Goal: Task Accomplishment & Management: Manage account settings

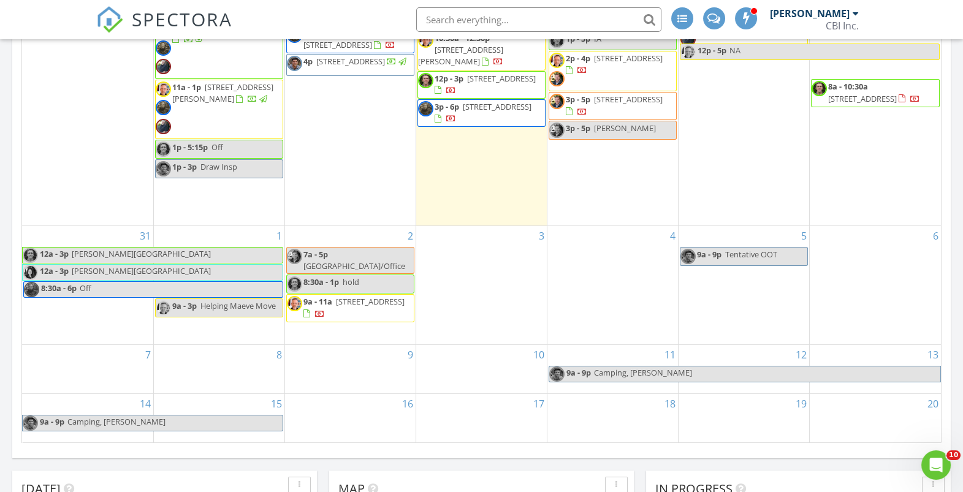
scroll to position [1391, 963]
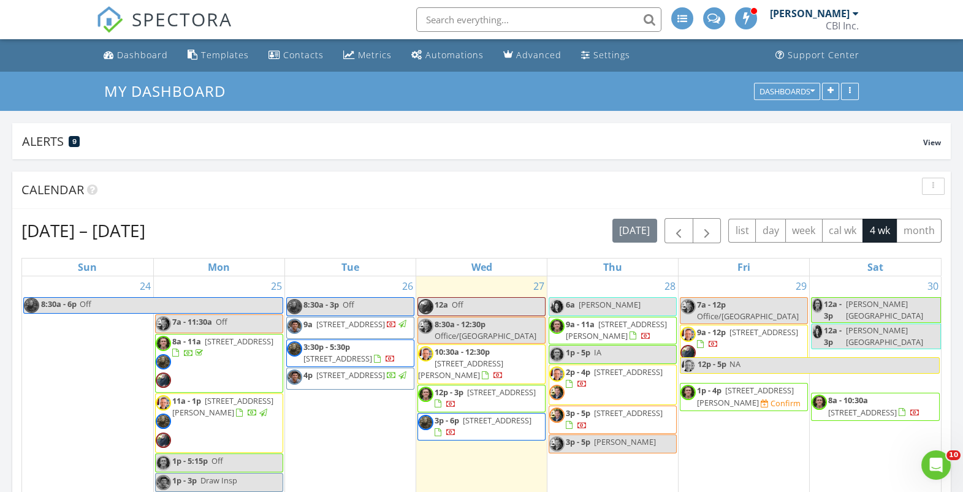
click at [724, 389] on span "2648 N Whipple St, Chicago 60647" at bounding box center [745, 396] width 97 height 23
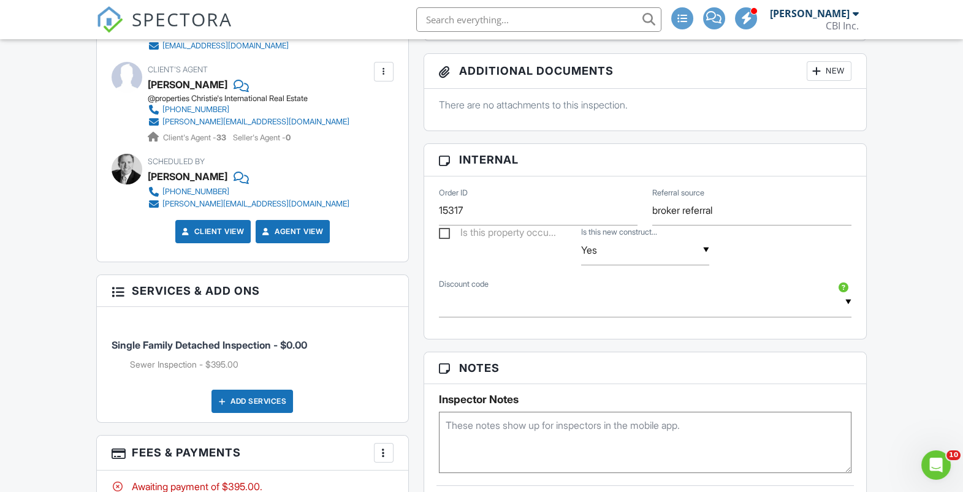
scroll to position [606, 0]
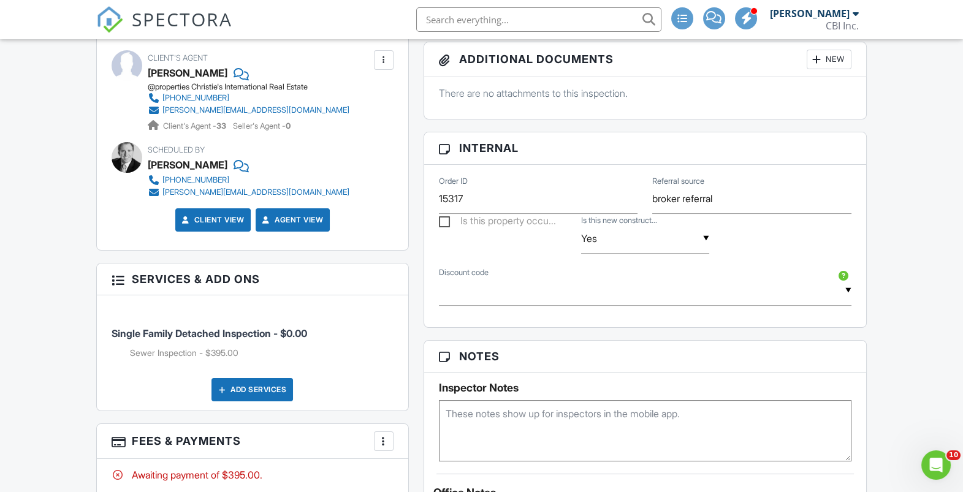
click at [382, 441] on div at bounding box center [384, 441] width 12 height 12
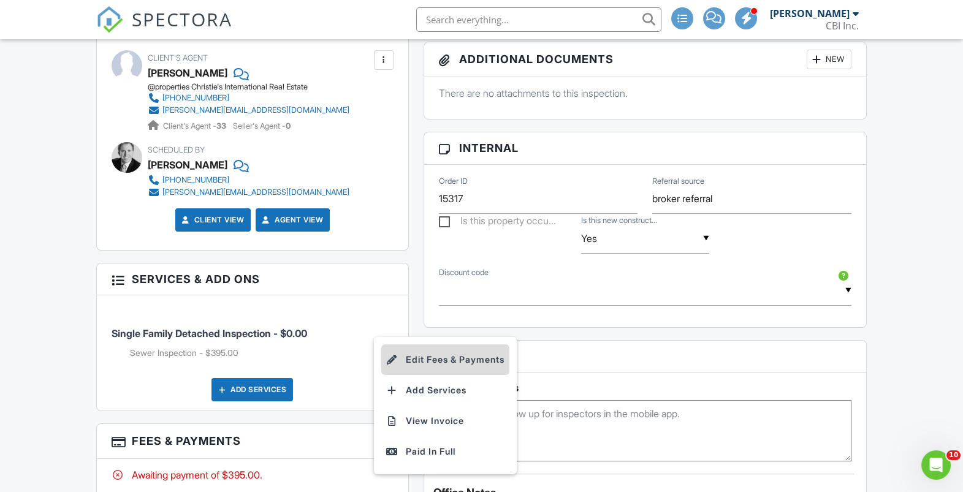
click at [417, 354] on li "Edit Fees & Payments" at bounding box center [445, 359] width 128 height 31
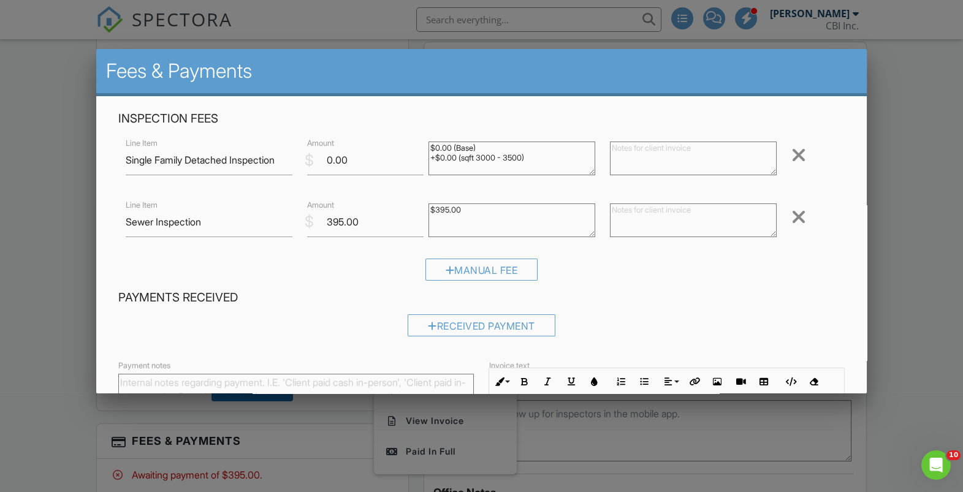
click at [911, 55] on div at bounding box center [481, 246] width 963 height 615
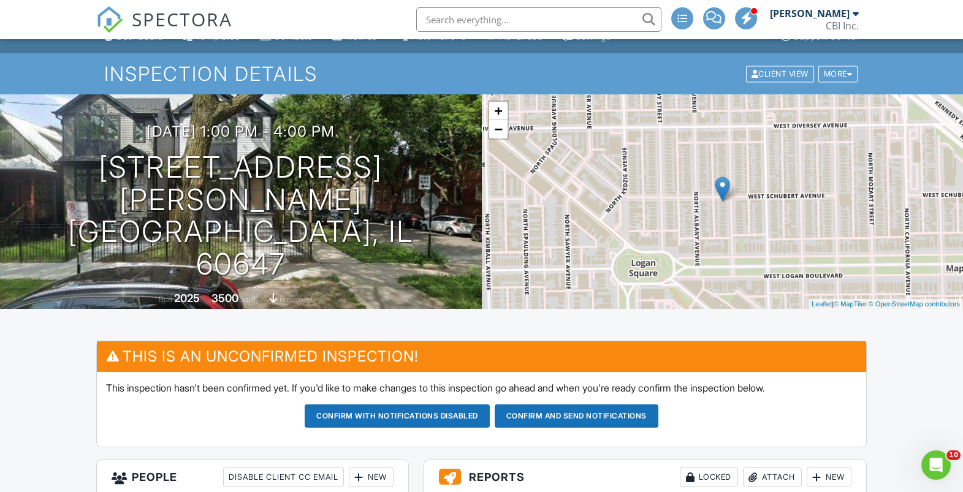
scroll to position [0, 0]
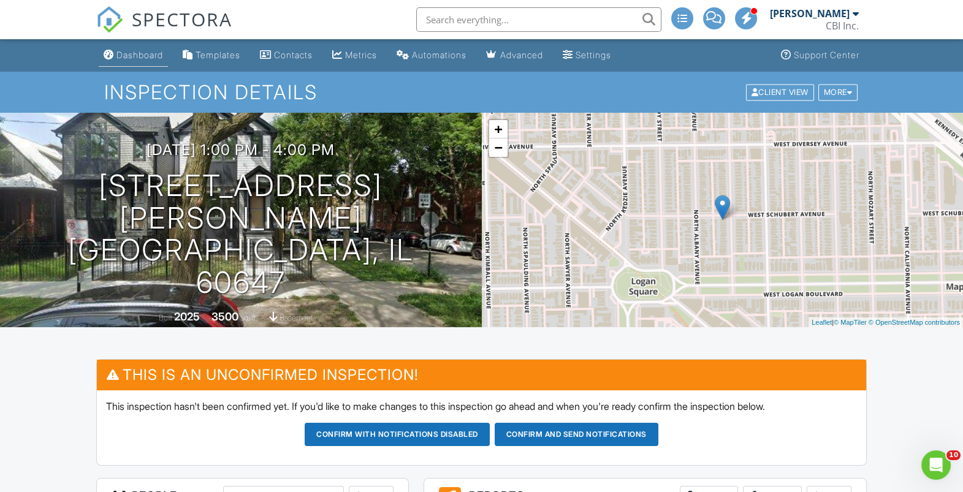
click at [135, 58] on div "Dashboard" at bounding box center [139, 55] width 47 height 10
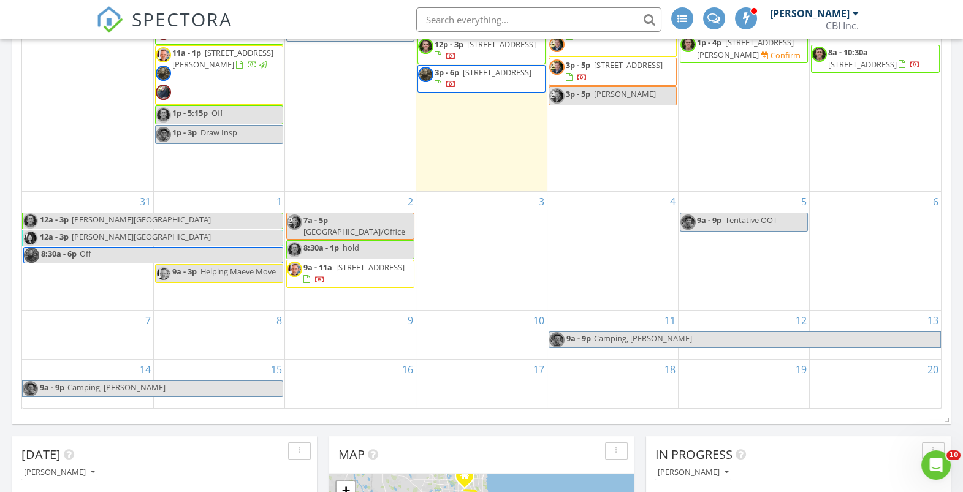
scroll to position [382, 0]
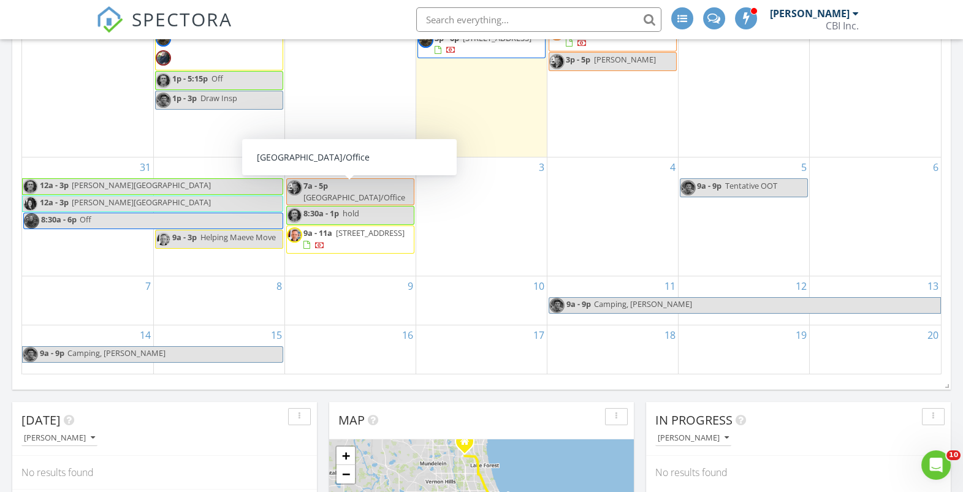
click at [325, 254] on div "2 7a - 5p Libertyville/Office 8:30a - 1p hold 9a - 11a 435 W Erie St 1103, Chic…" at bounding box center [350, 217] width 131 height 118
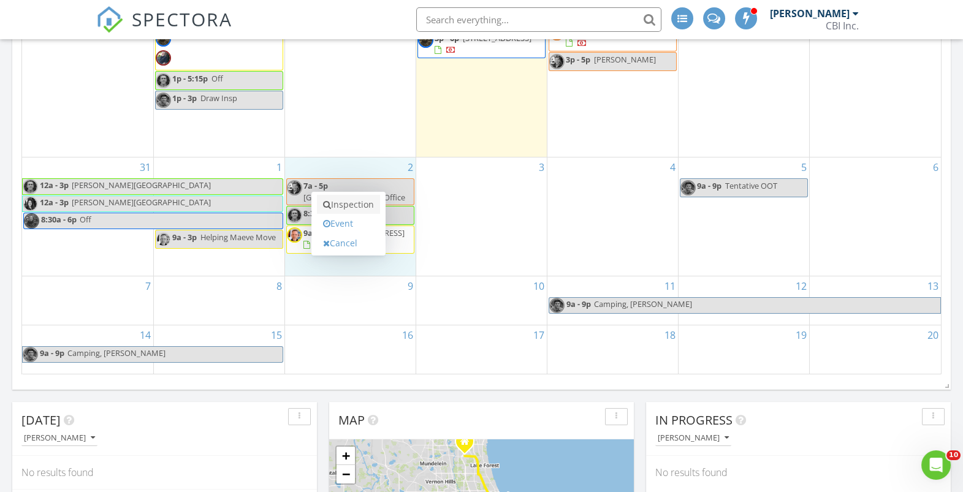
click at [343, 205] on link "Inspection" at bounding box center [348, 205] width 63 height 20
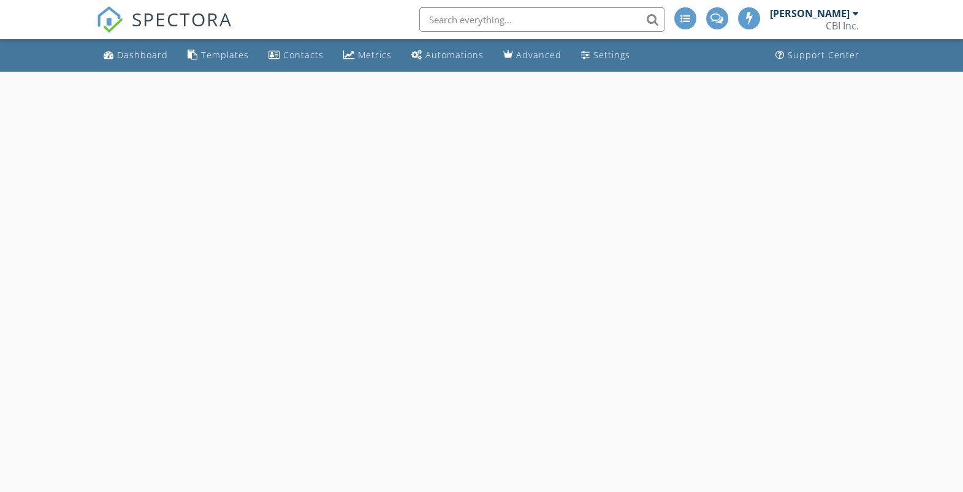
select select "8"
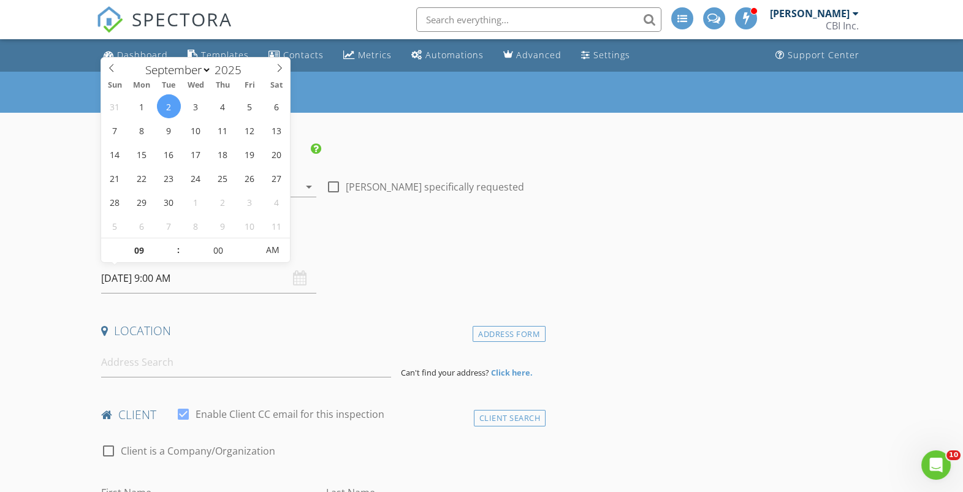
click at [193, 283] on input "[DATE] 9:00 AM" at bounding box center [208, 279] width 215 height 30
click at [137, 250] on input "09" at bounding box center [138, 250] width 75 height 25
type input "02"
type input "[DATE] 2:00 PM"
click at [277, 253] on span "AM" at bounding box center [273, 250] width 34 height 25
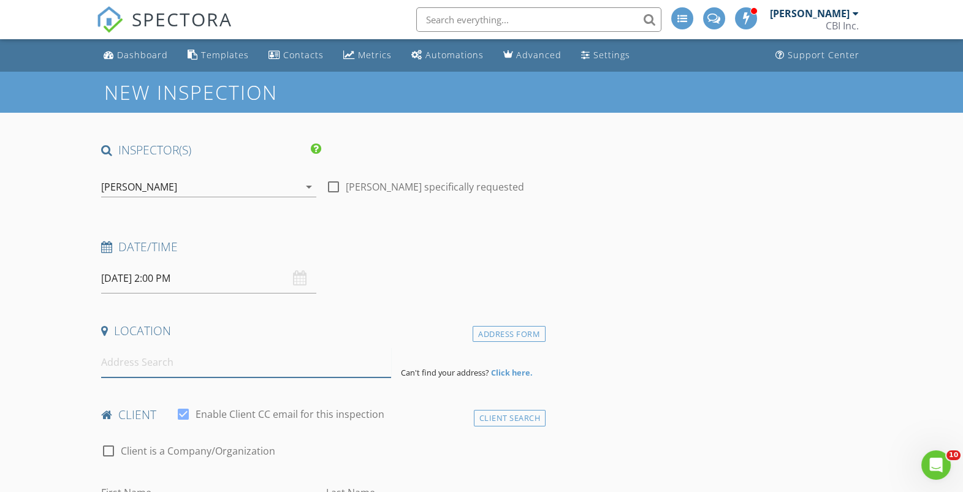
click at [210, 370] on input at bounding box center [246, 363] width 290 height 30
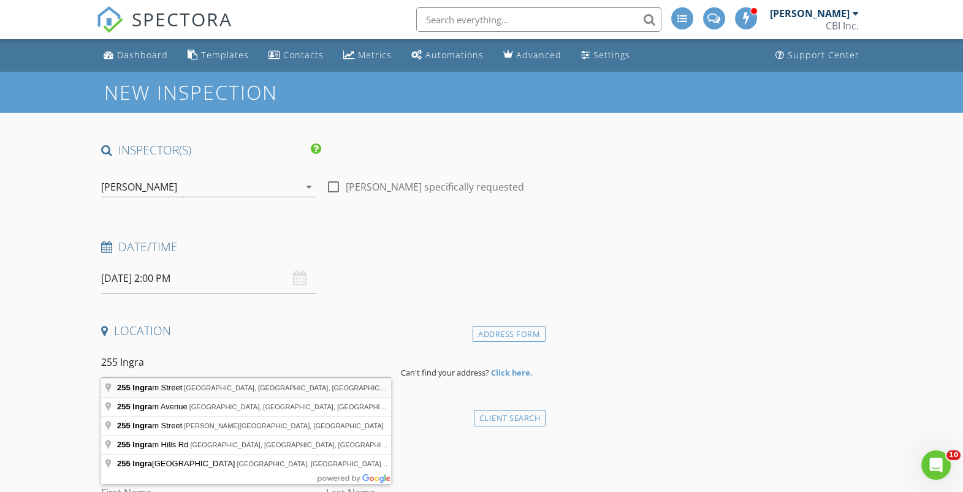
type input "[STREET_ADDRESS][PERSON_NAME]"
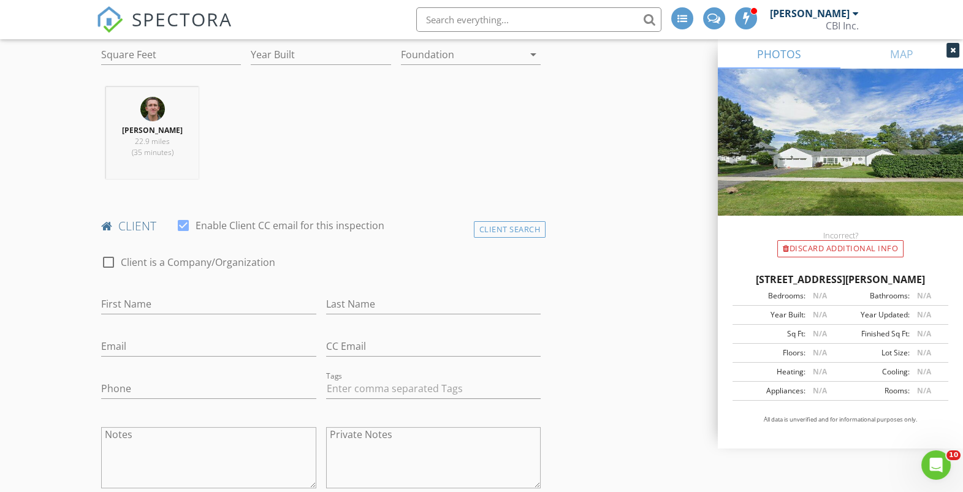
scroll to position [443, 0]
click at [504, 219] on div "Client Search" at bounding box center [510, 226] width 72 height 17
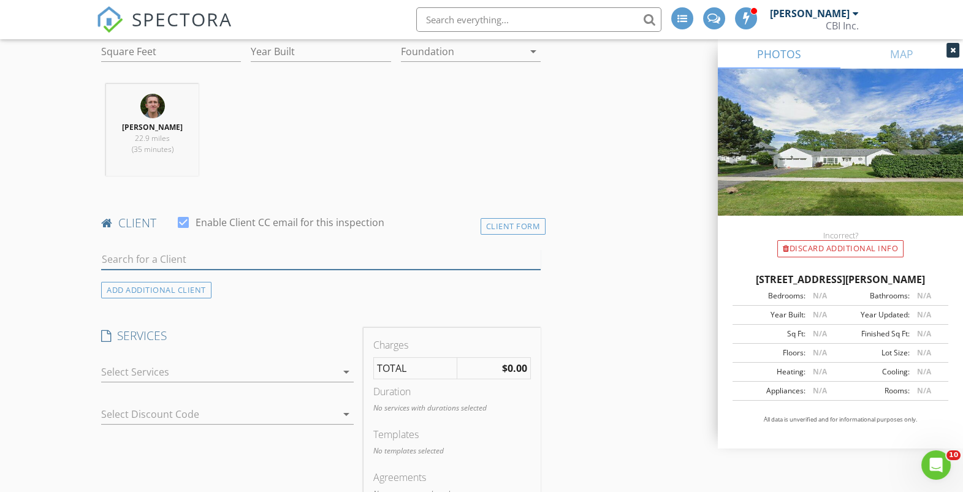
click at [205, 257] on input "text" at bounding box center [320, 259] width 439 height 20
type input "M"
click at [141, 285] on div "ADD ADDITIONAL client" at bounding box center [156, 290] width 110 height 17
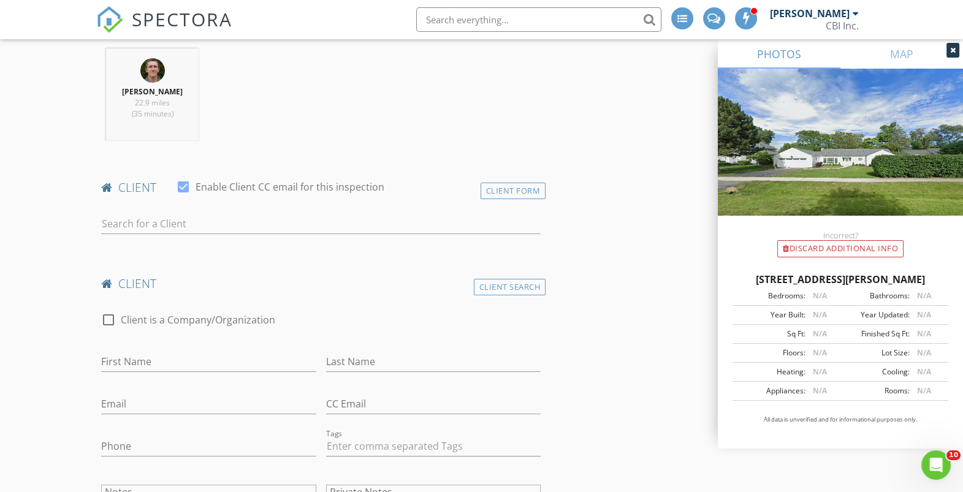
scroll to position [485, 0]
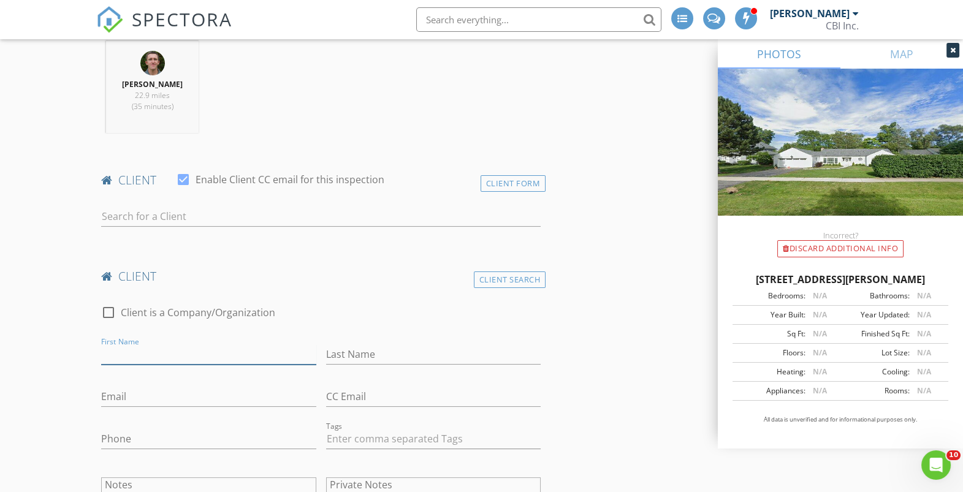
click at [251, 351] on input "First Name" at bounding box center [208, 354] width 215 height 20
type input "I"
type input "Michael"
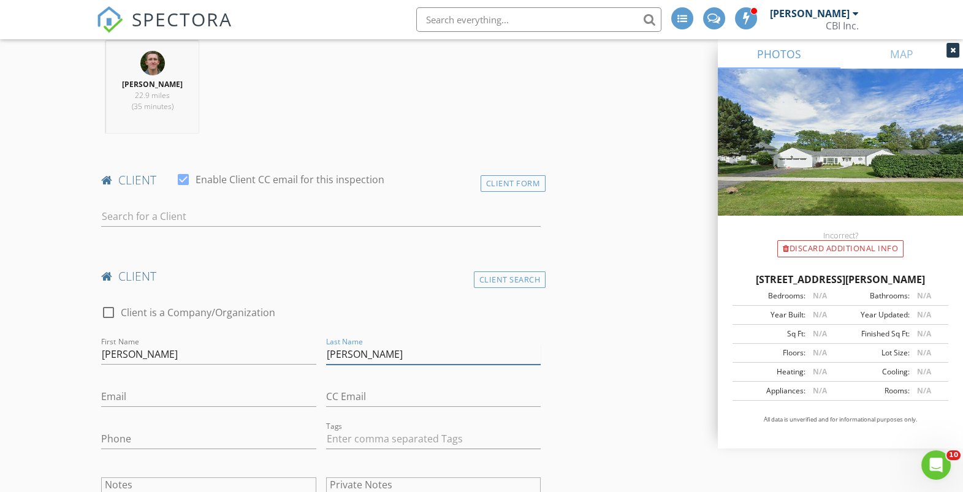
type input "MAck"
type input "[EMAIL_ADDRESS][DOMAIN_NAME]"
click at [341, 353] on input "MAck" at bounding box center [433, 354] width 215 height 20
type input "Mack"
click at [237, 434] on input "Phone" at bounding box center [208, 439] width 215 height 20
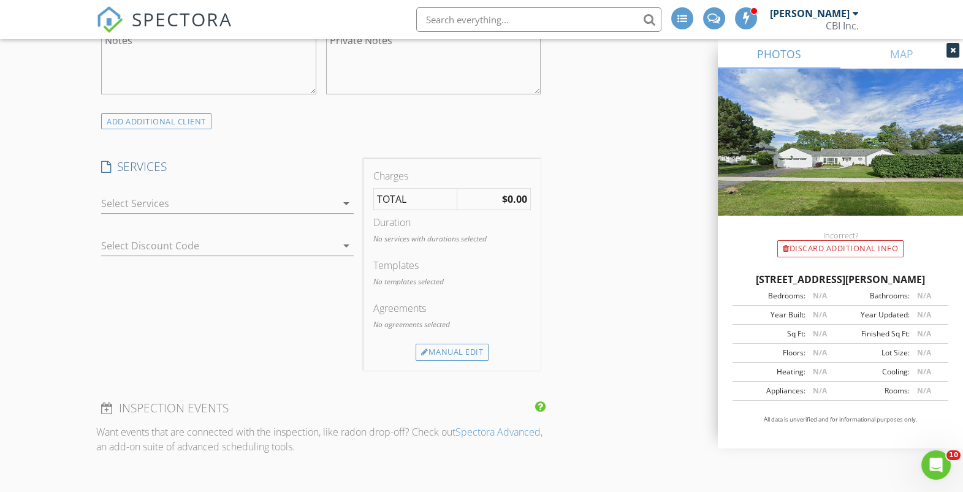
scroll to position [909, 0]
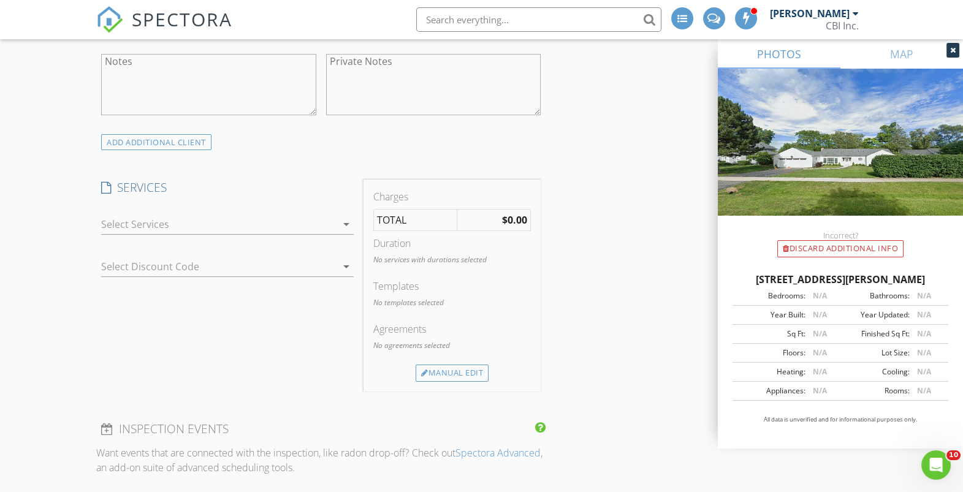
type input "[PHONE_NUMBER]"
click at [286, 216] on div at bounding box center [218, 225] width 235 height 20
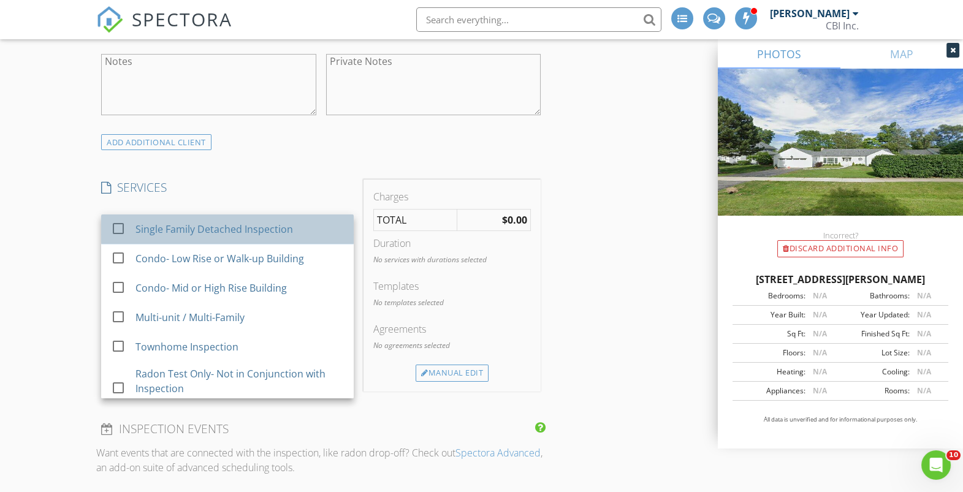
click at [164, 226] on div "Single Family Detached Inspection" at bounding box center [214, 229] width 158 height 15
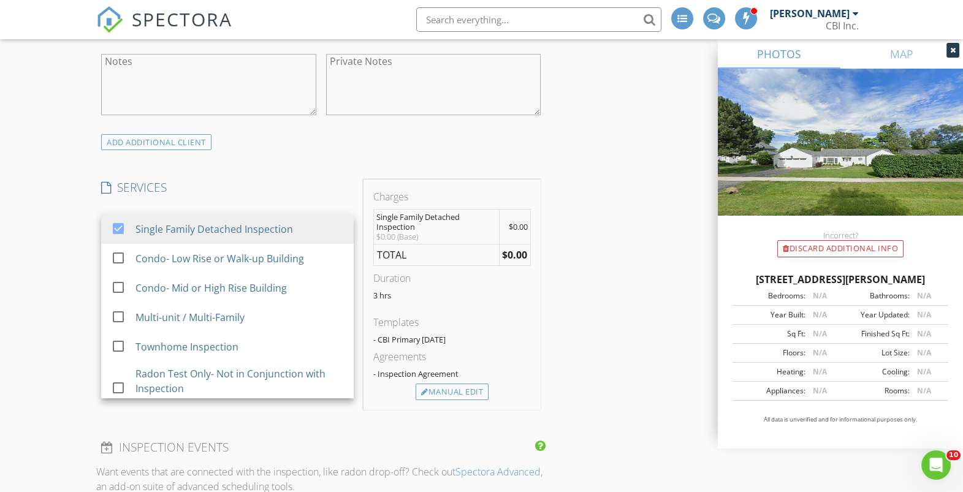
click at [644, 249] on div "INSPECTOR(S) check_box Morgan Hughes PRIMARY check_box_outline_blank Ken Whitel…" at bounding box center [481, 431] width 770 height 2397
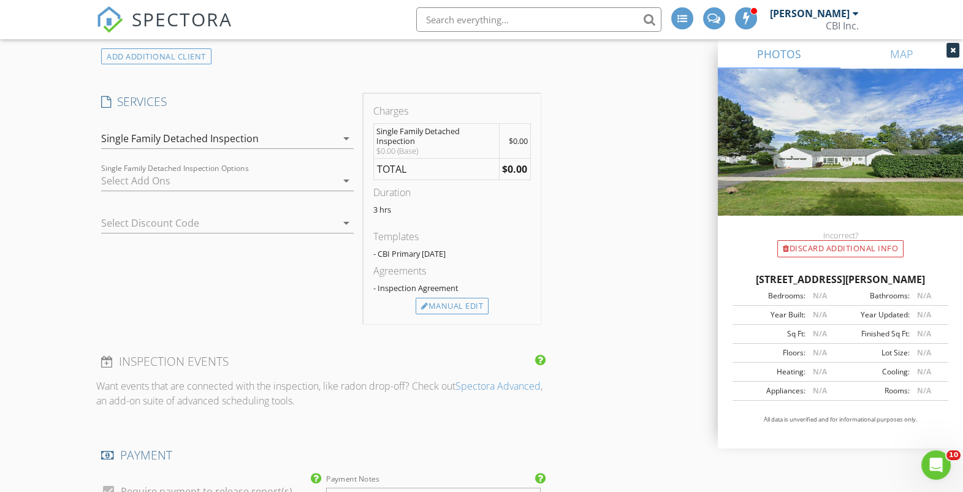
scroll to position [994, 0]
click at [477, 308] on div "Manual Edit" at bounding box center [452, 306] width 73 height 17
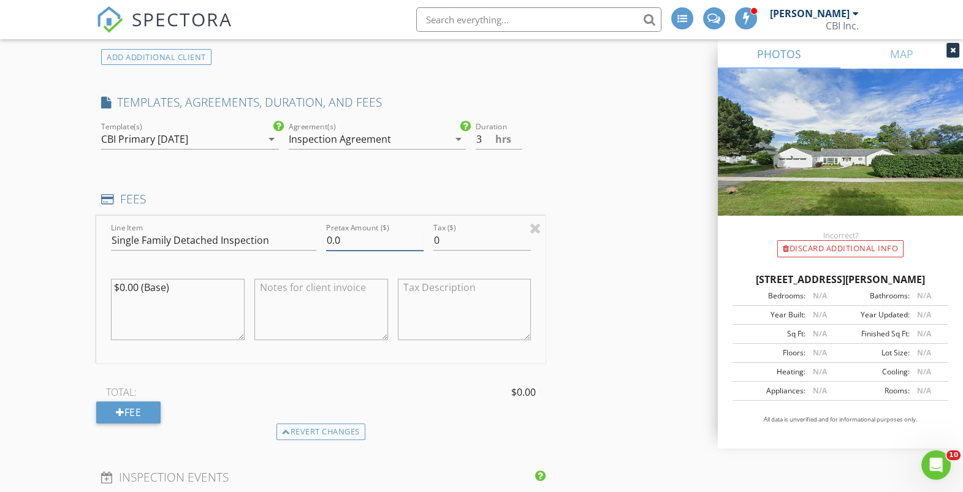
click at [340, 241] on input "0.0" at bounding box center [374, 240] width 97 height 20
type input "795"
click at [631, 181] on div "INSPECTOR(S) check_box Morgan Hughes PRIMARY check_box_outline_blank Ken Whitel…" at bounding box center [481, 404] width 770 height 2512
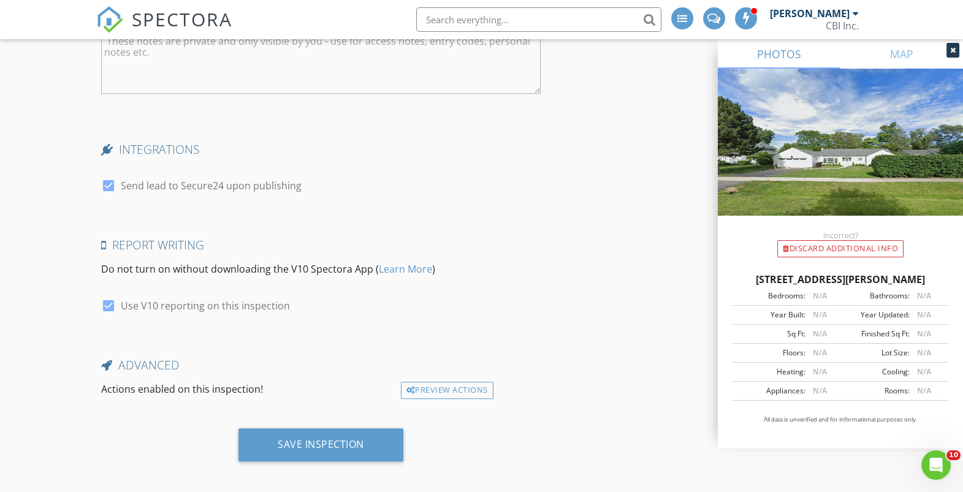
scroll to position [2183, 0]
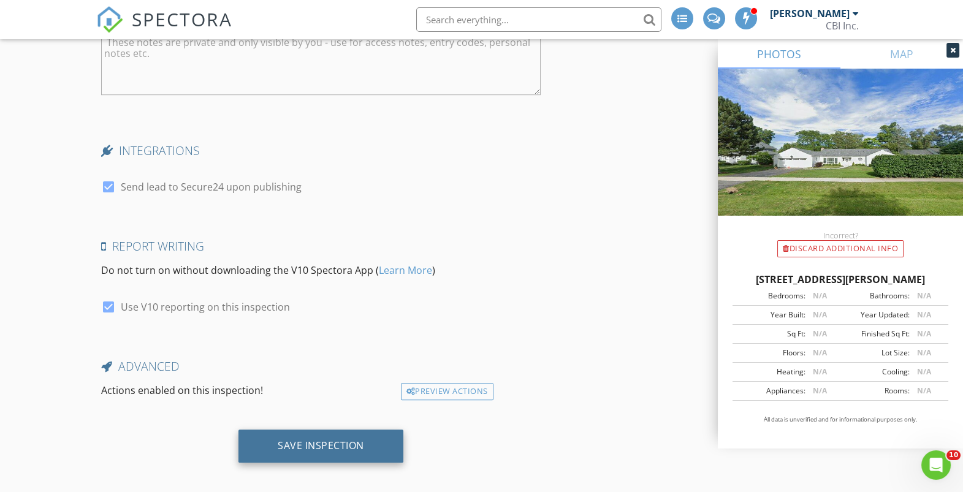
click at [326, 447] on div "Save Inspection" at bounding box center [321, 445] width 86 height 12
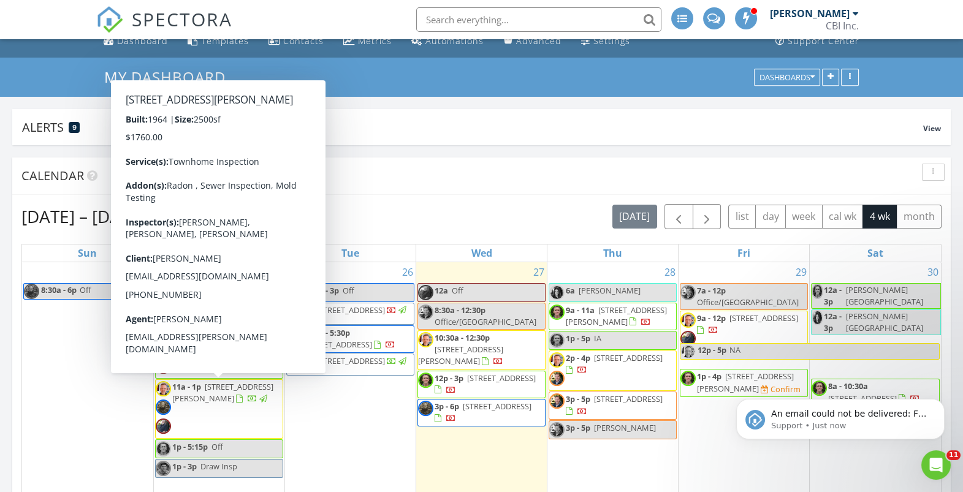
scroll to position [13, 0]
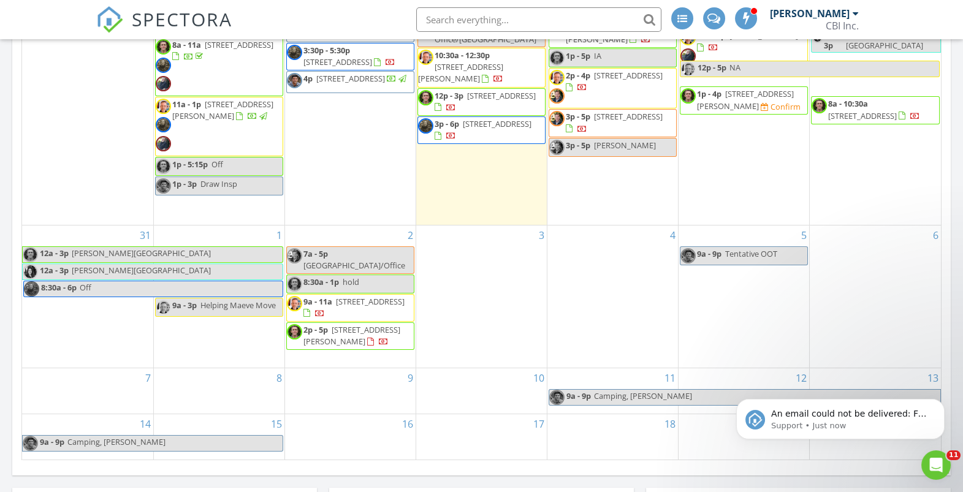
scroll to position [315, 0]
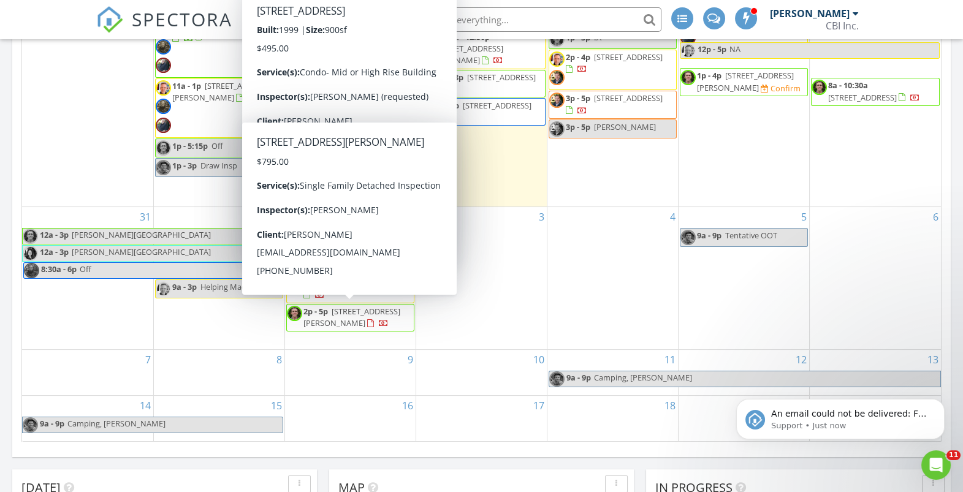
click at [386, 311] on span "2p - 5p [STREET_ADDRESS][PERSON_NAME]" at bounding box center [350, 318] width 127 height 24
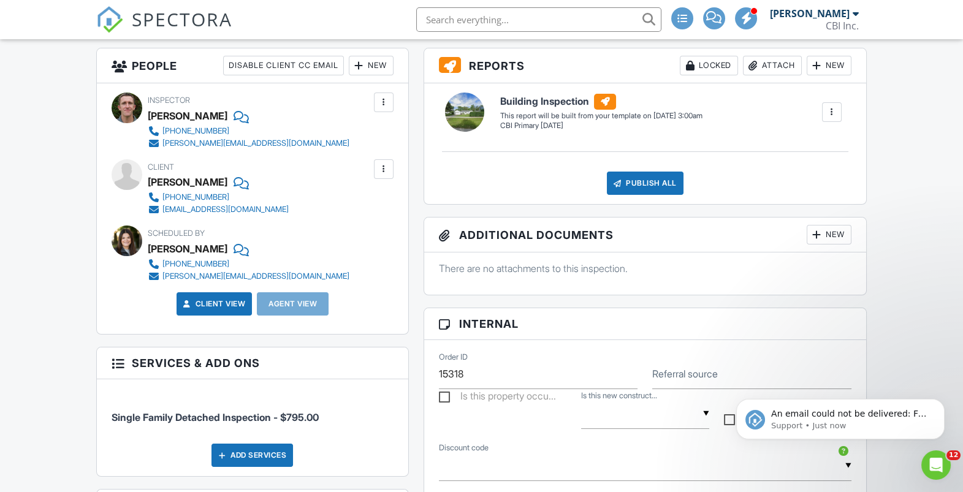
scroll to position [309, 0]
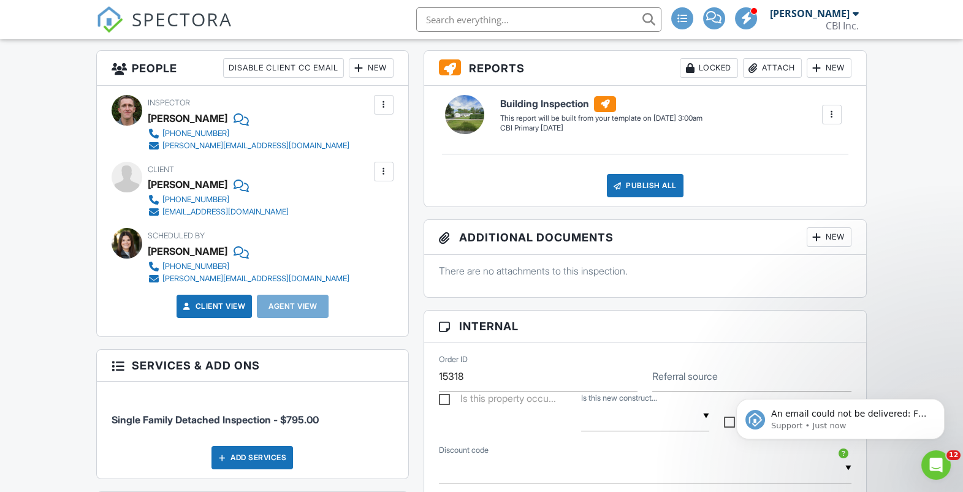
click at [379, 170] on div at bounding box center [384, 171] width 12 height 12
click at [359, 212] on li "Edit" at bounding box center [355, 209] width 63 height 31
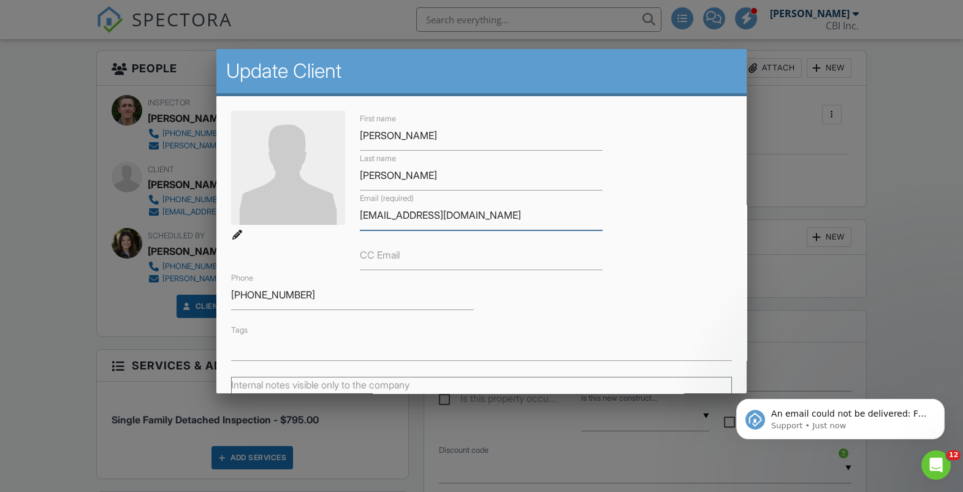
click at [384, 219] on input "[EMAIL_ADDRESS][DOMAIN_NAME]" at bounding box center [481, 215] width 243 height 30
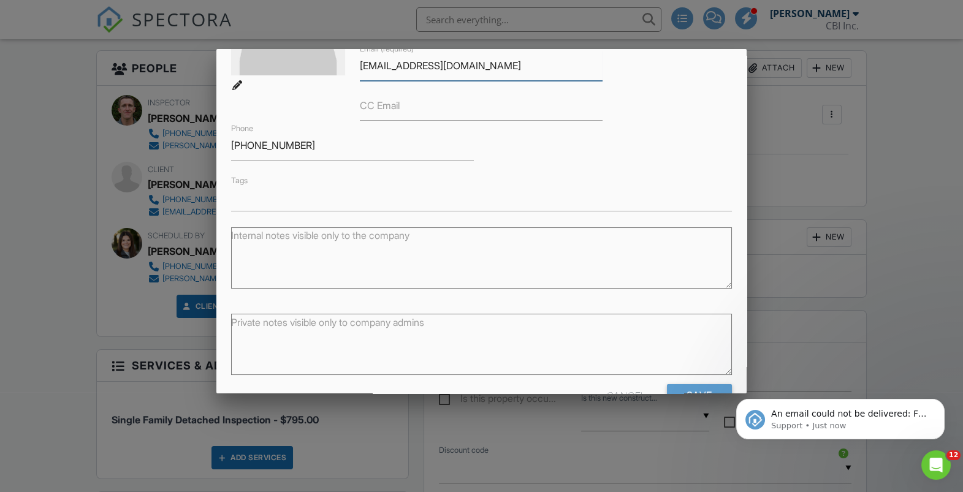
scroll to position [186, 0]
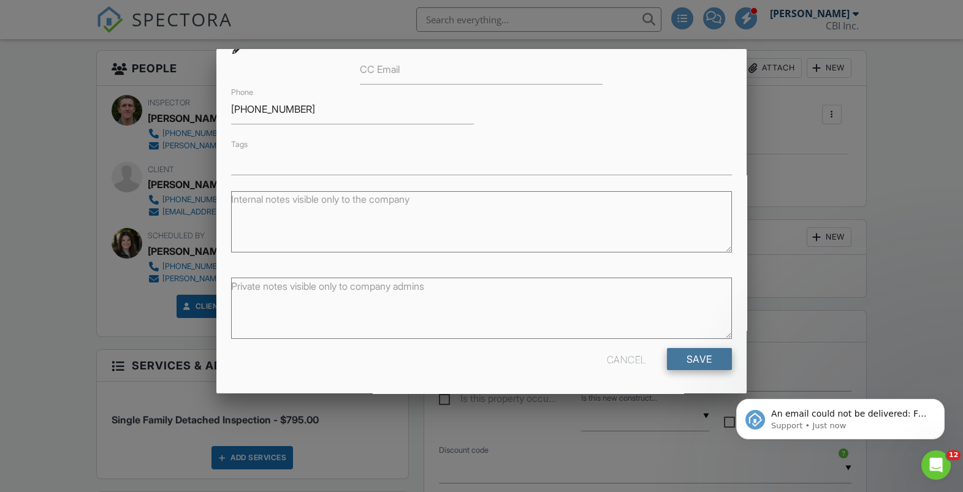
type input "themikemack@gmail.com"
click at [693, 363] on input "Save" at bounding box center [699, 359] width 65 height 22
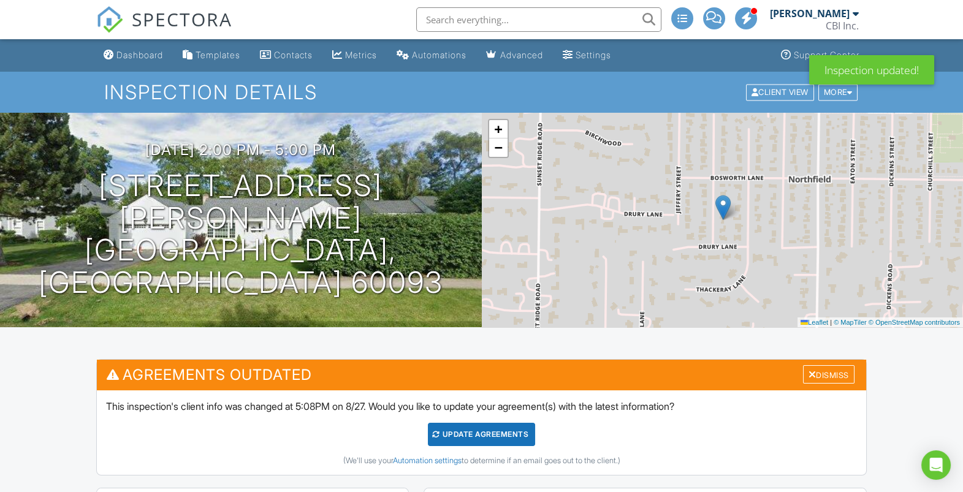
click at [501, 428] on div "Update Agreements" at bounding box center [481, 434] width 107 height 23
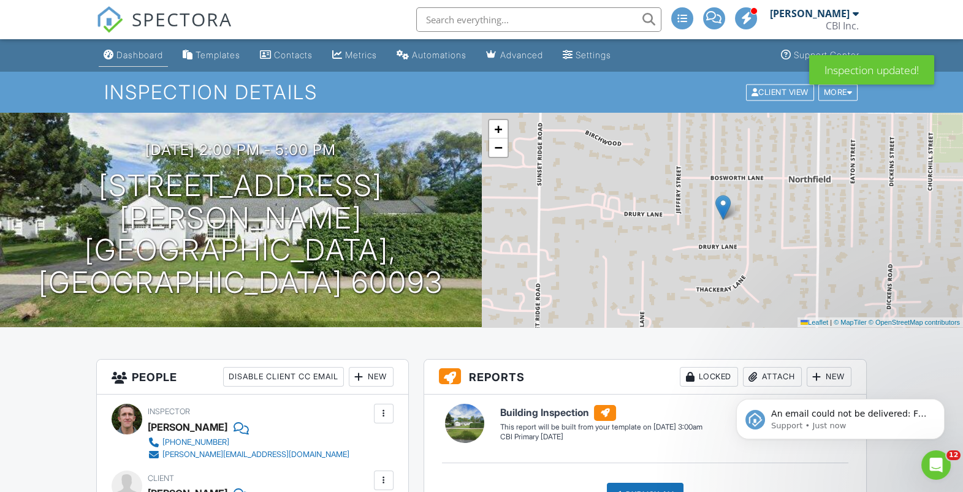
click at [134, 54] on div "Dashboard" at bounding box center [139, 55] width 47 height 10
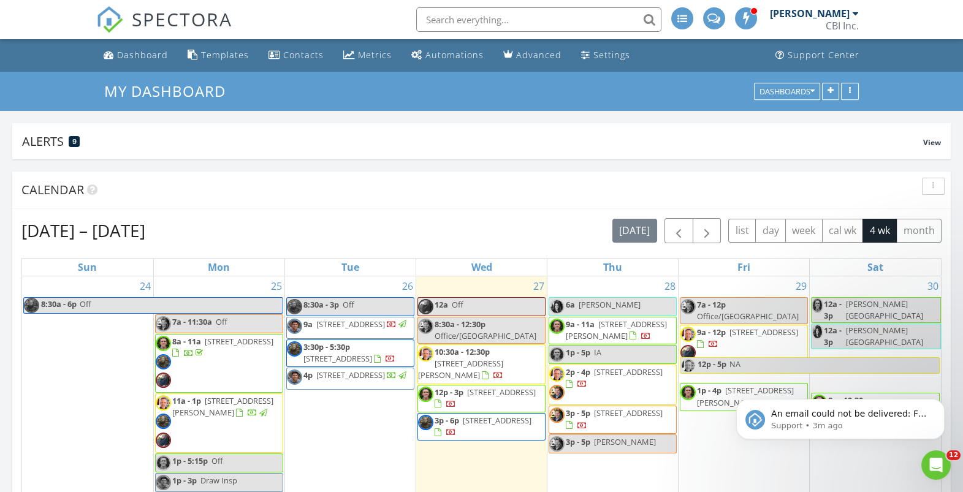
click at [709, 385] on span "1p - 4p" at bounding box center [709, 390] width 25 height 11
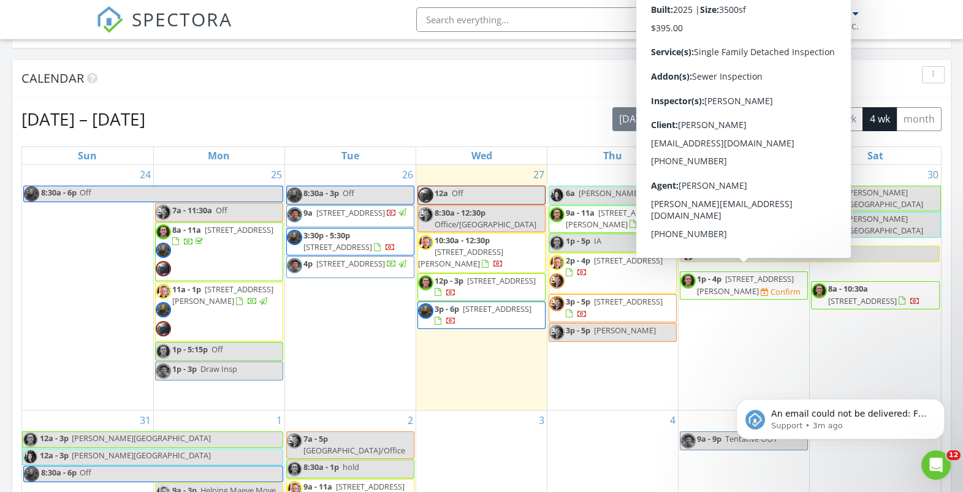
click at [761, 286] on div "Confirm" at bounding box center [781, 292] width 40 height 12
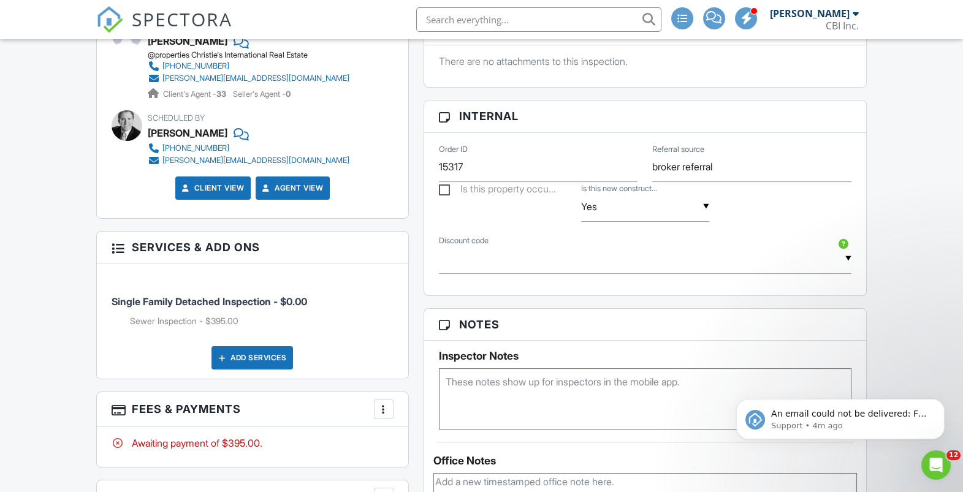
scroll to position [644, 0]
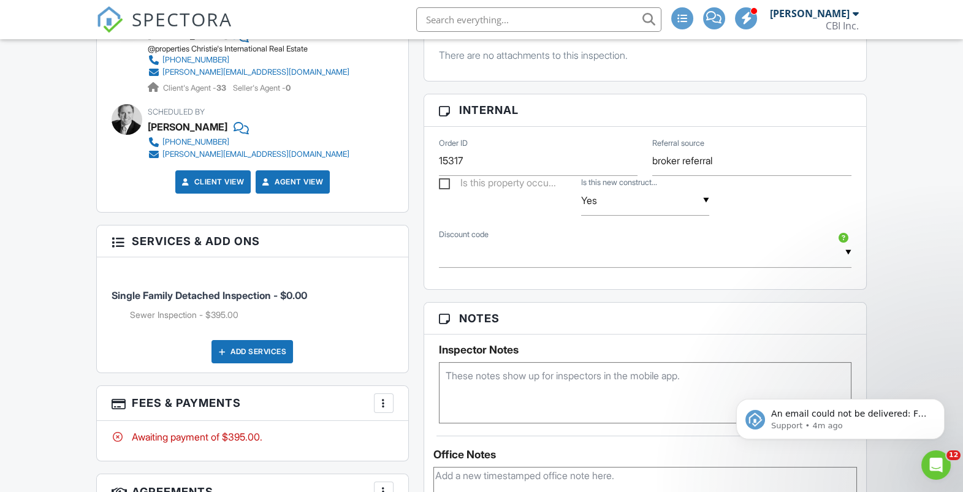
click at [386, 400] on div at bounding box center [384, 403] width 12 height 12
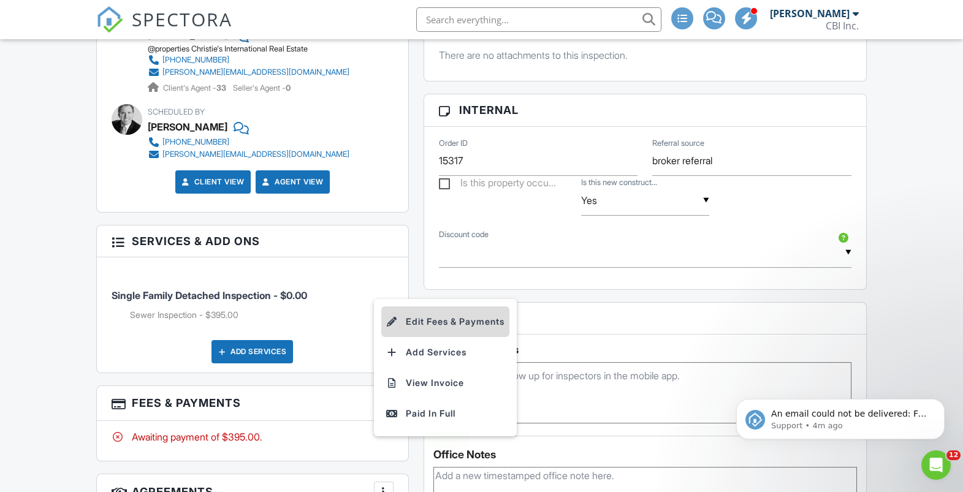
click at [431, 310] on li "Edit Fees & Payments" at bounding box center [445, 321] width 128 height 31
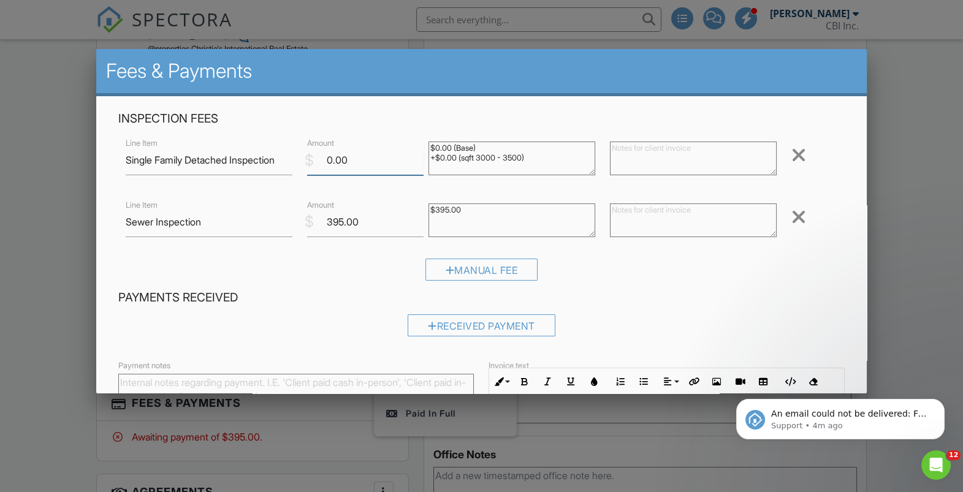
click at [340, 161] on input "0.00" at bounding box center [365, 160] width 116 height 30
type input "1450"
click at [599, 278] on div "Manual Fee" at bounding box center [481, 274] width 726 height 31
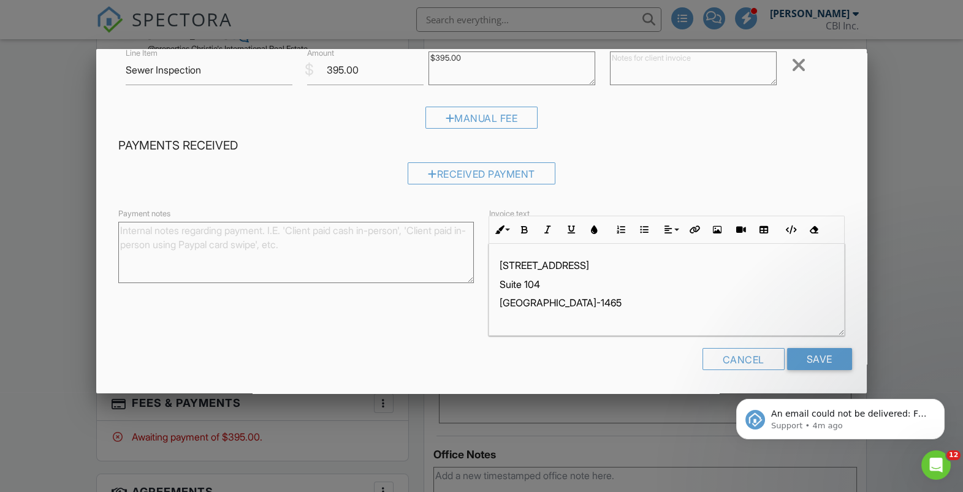
scroll to position [7, 0]
click at [822, 357] on div "An email could not be delivered: For more information, view Why emails don't ge…" at bounding box center [841, 362] width 226 height 153
click at [817, 367] on div "An email could not be delivered: For more information, view Why emails don't ge…" at bounding box center [841, 362] width 226 height 153
click at [816, 363] on div "An email could not be delivered: For more information, view Why emails don't ge…" at bounding box center [841, 362] width 226 height 153
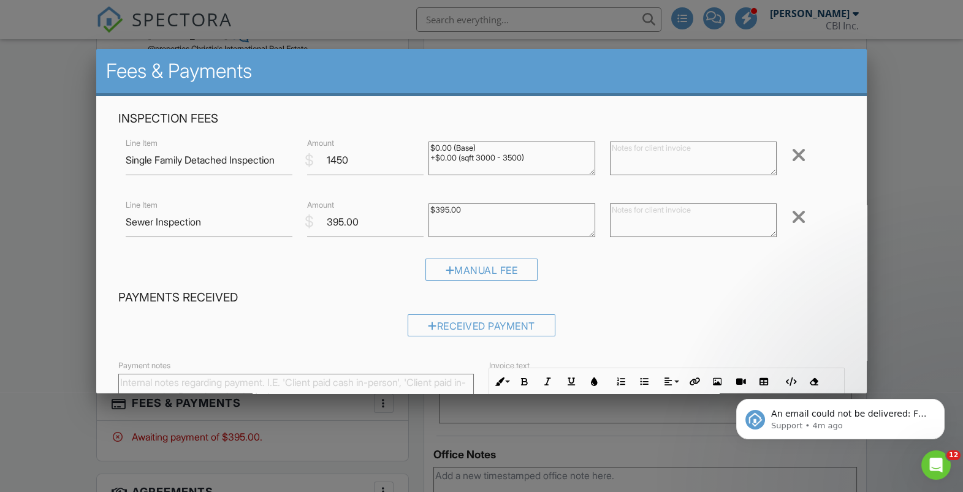
scroll to position [152, 0]
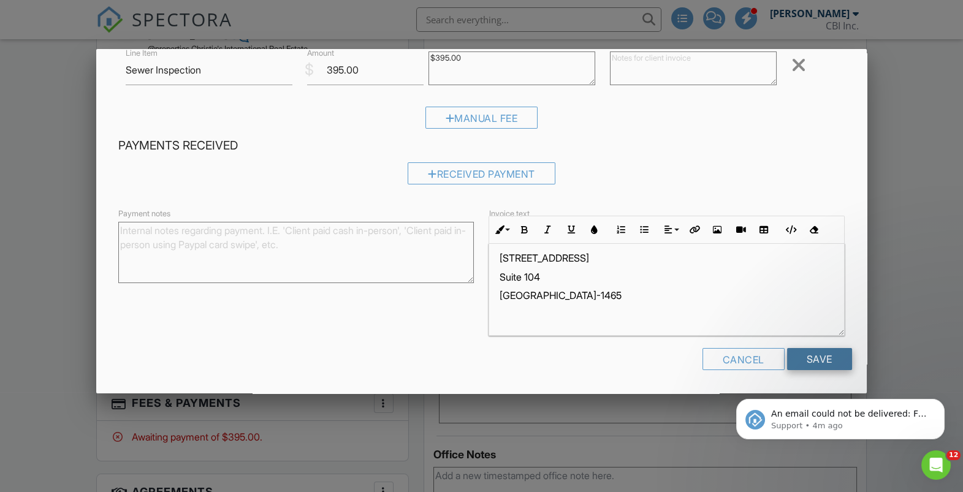
click at [821, 355] on input "Save" at bounding box center [819, 359] width 65 height 22
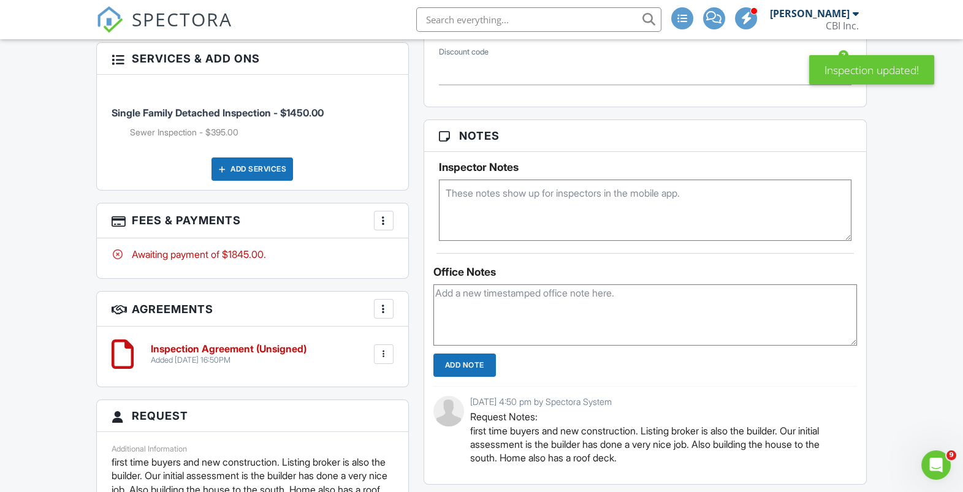
click at [680, 298] on textarea at bounding box center [645, 314] width 424 height 61
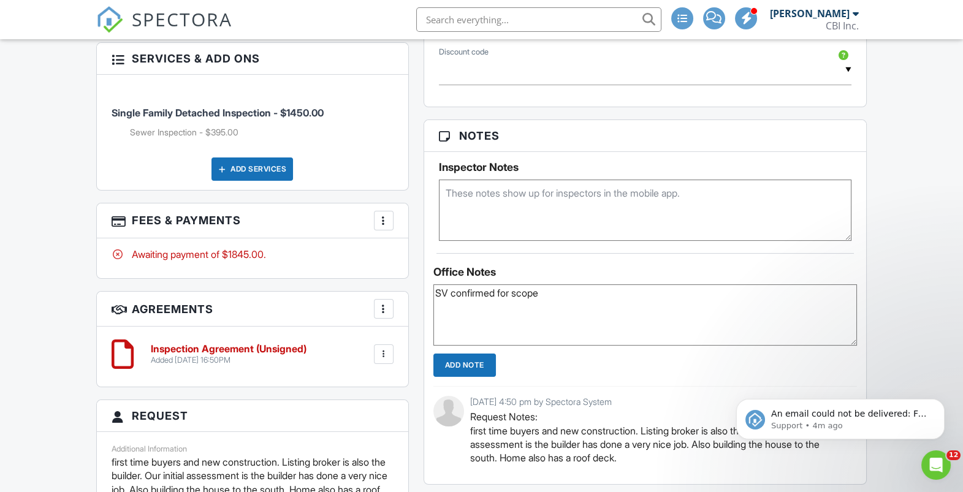
type textarea "SV confirmed for scope"
click at [470, 363] on input "Add Note" at bounding box center [464, 365] width 63 height 23
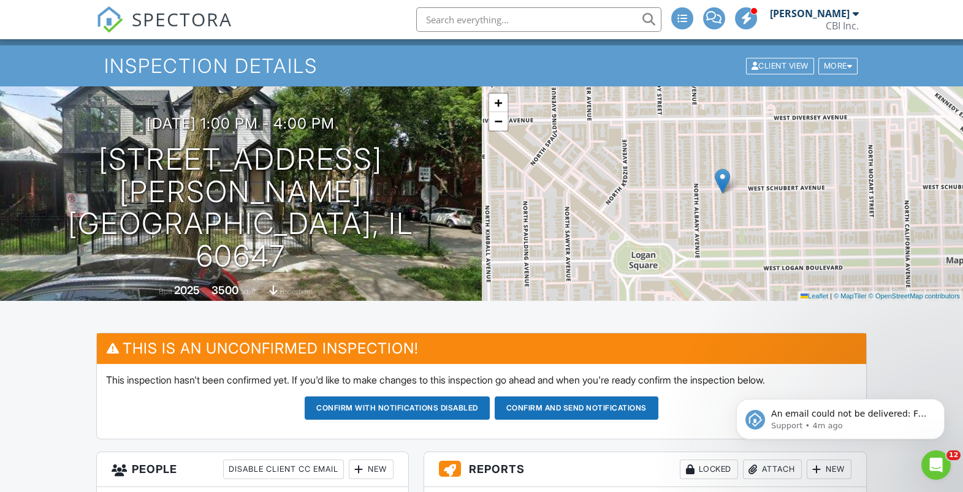
scroll to position [40, 0]
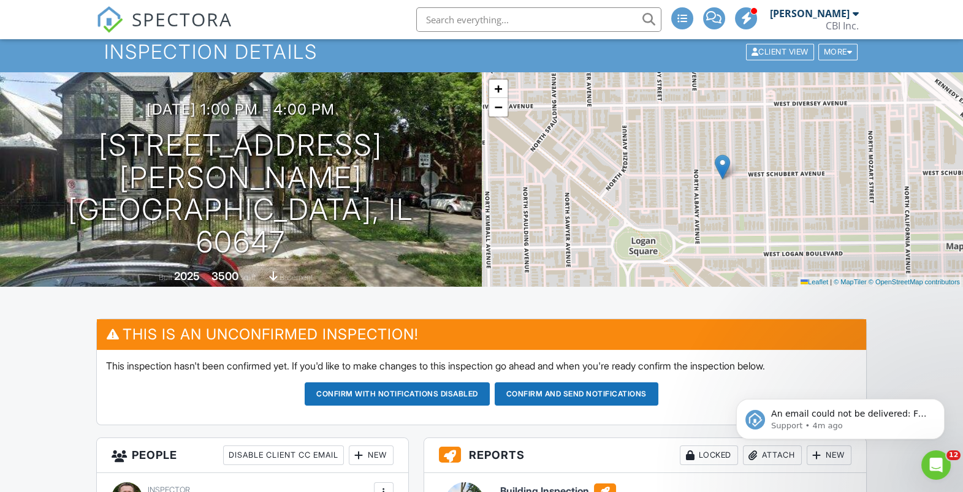
click at [490, 386] on button "Confirm and send notifications" at bounding box center [397, 393] width 185 height 23
